Goal: Information Seeking & Learning: Learn about a topic

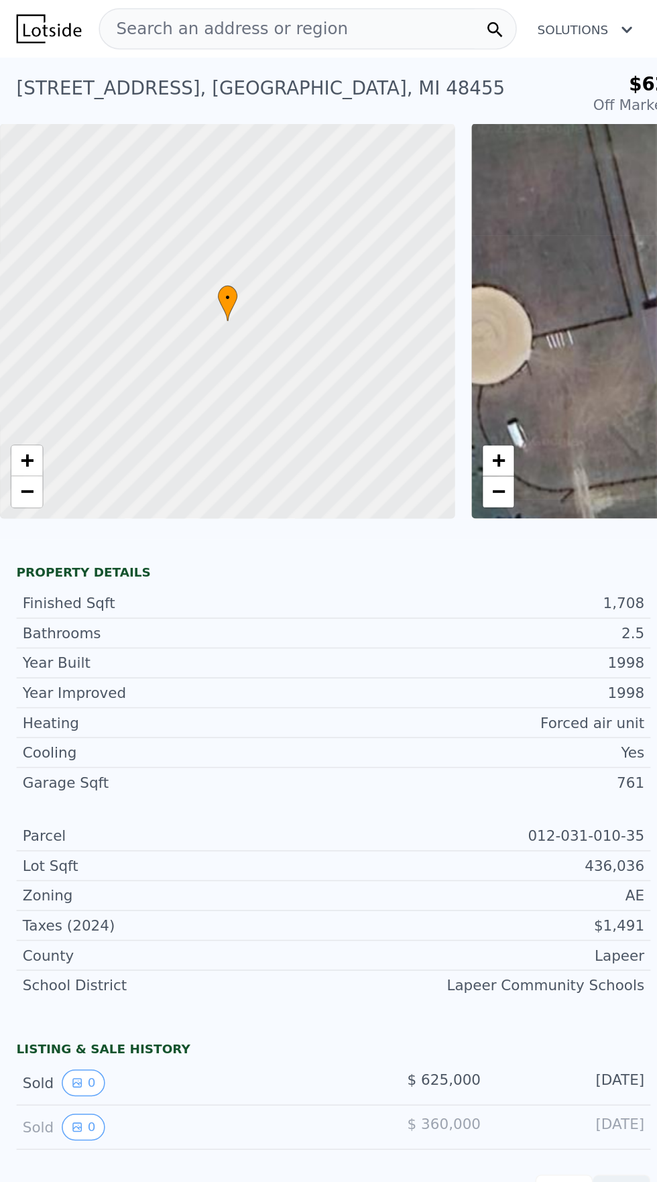
click at [119, 15] on span "Search an address or region" at bounding box center [146, 19] width 162 height 16
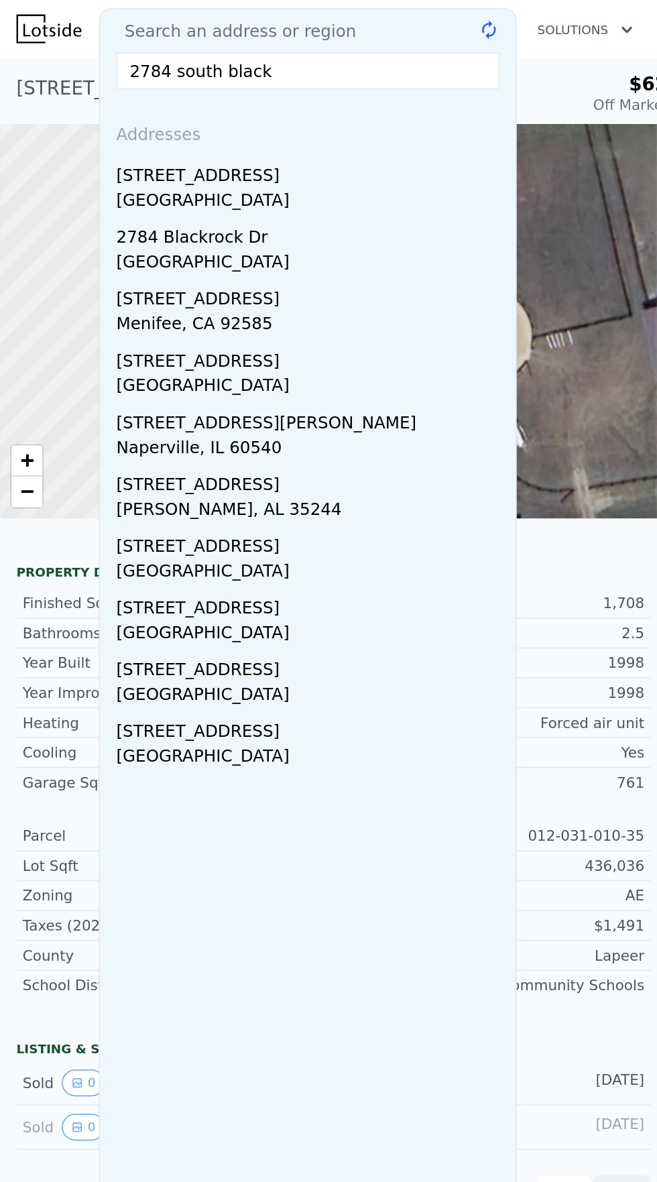
type input "2784 south blacks"
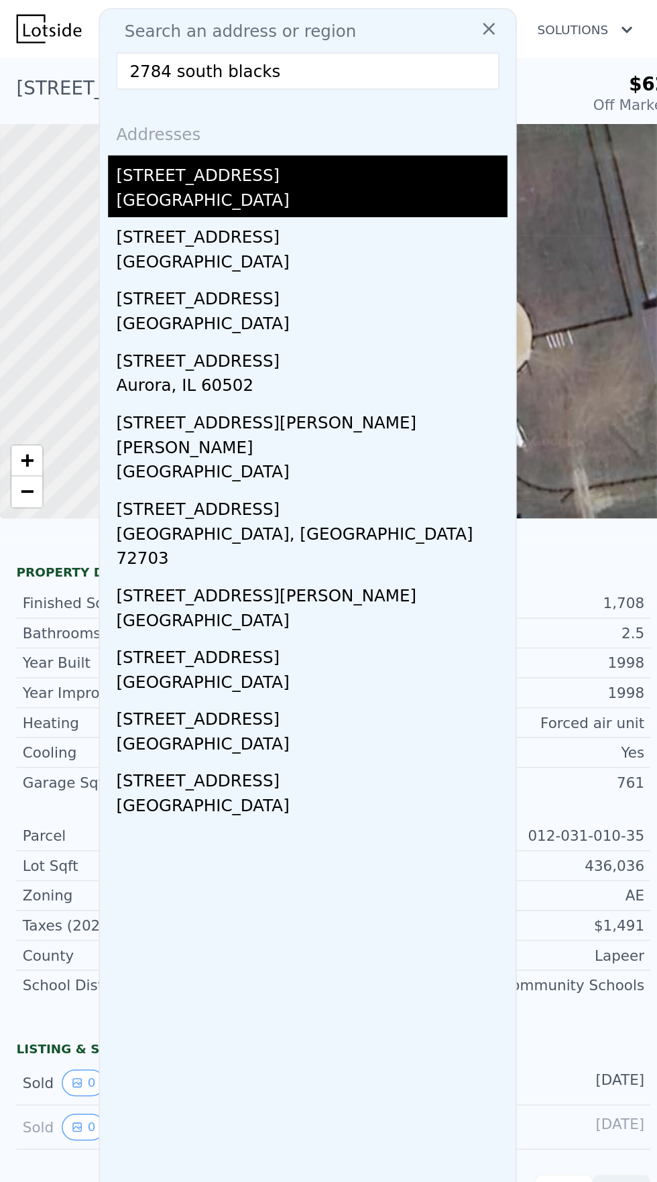
click at [149, 123] on div "[GEOGRAPHIC_DATA]" at bounding box center [203, 132] width 255 height 19
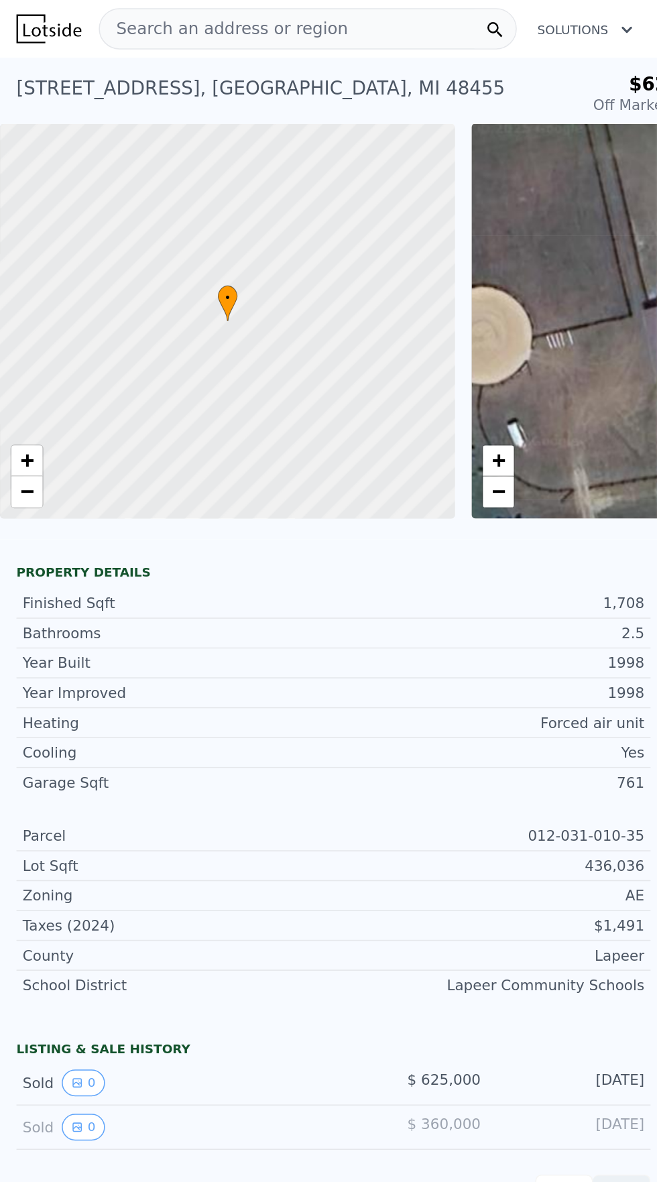
type input "3"
type input "2896"
type input "4500"
type input "108900"
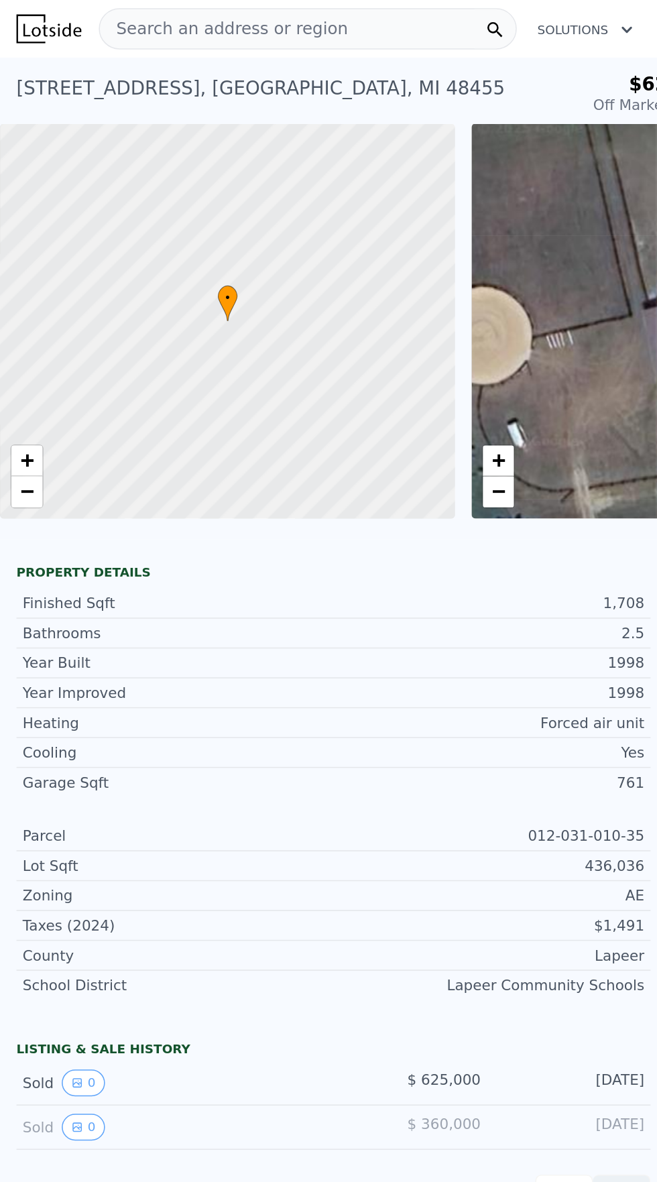
type input "884703.6"
type input "$ 557,000"
type input "6"
type input "-$ 68,248"
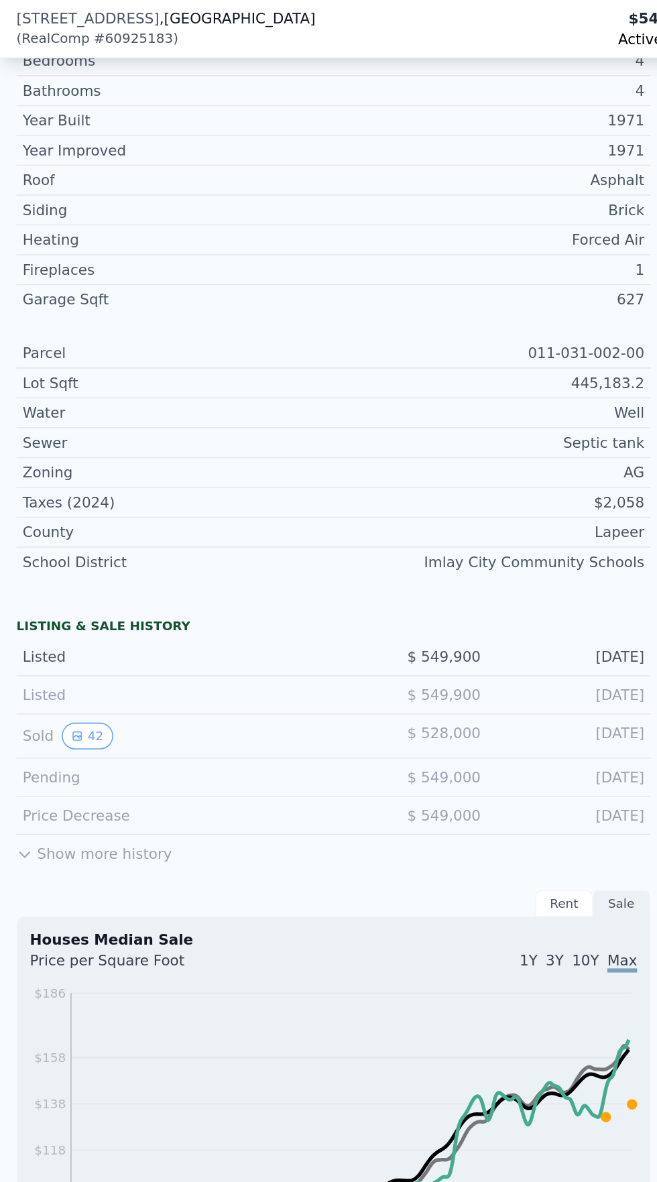
scroll to position [506, 0]
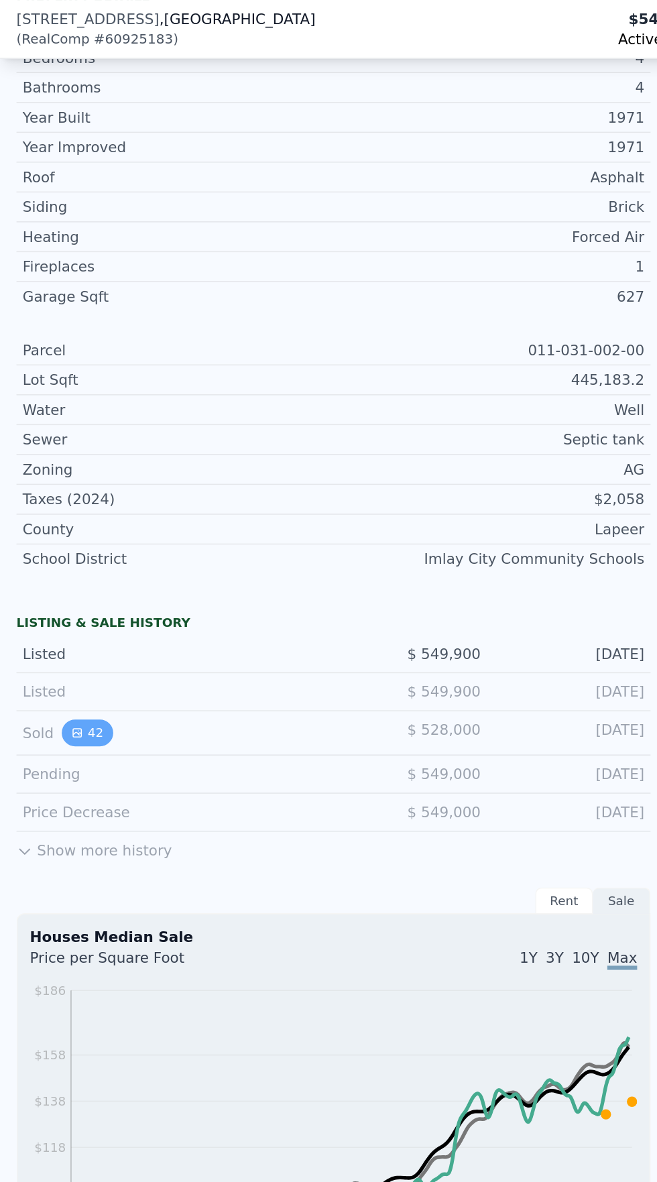
click at [48, 477] on icon "View historical data" at bounding box center [50, 477] width 5 height 5
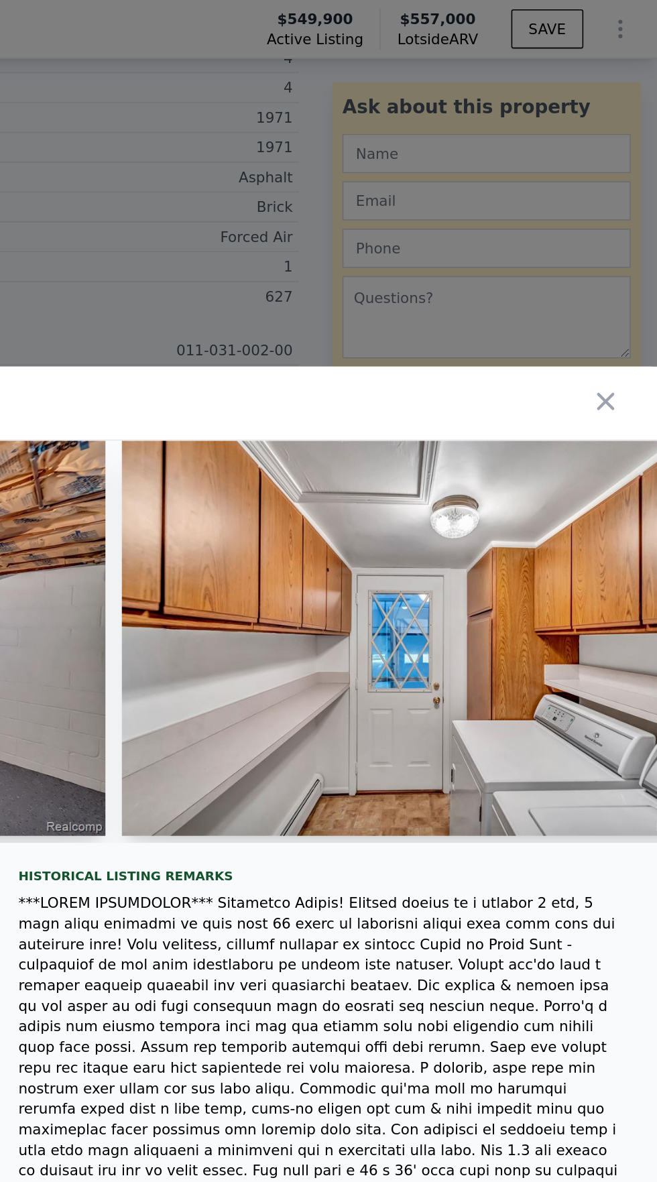
scroll to position [0, 12127]
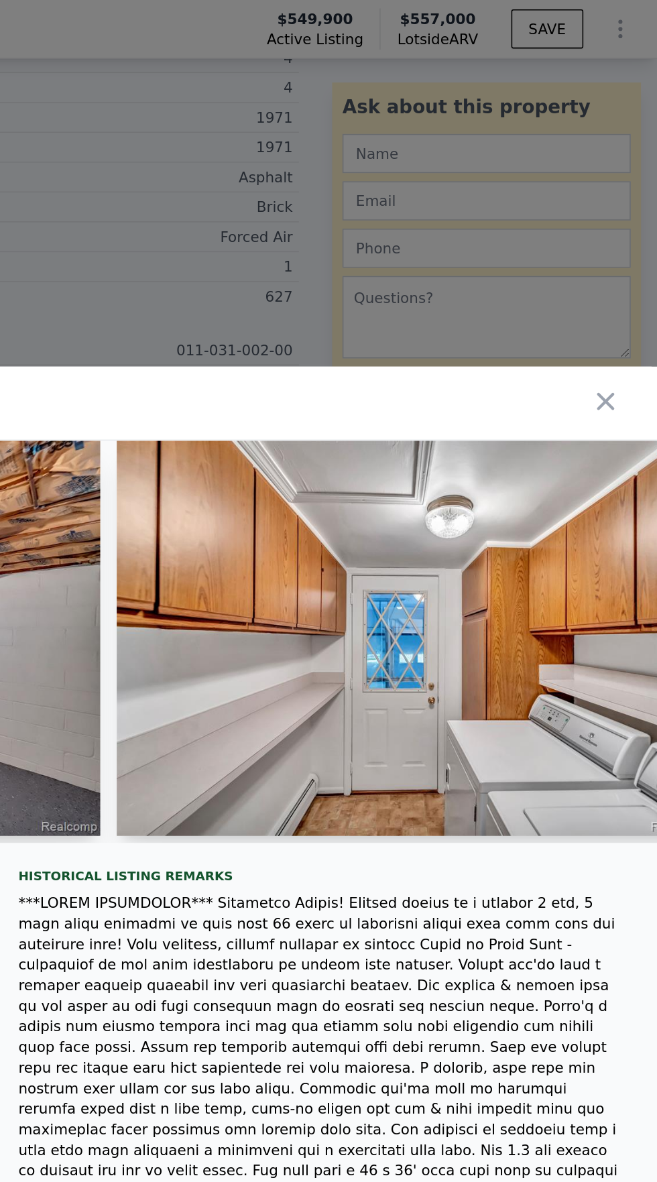
click at [558, 544] on img at bounding box center [498, 415] width 387 height 257
